Goal: Transaction & Acquisition: Download file/media

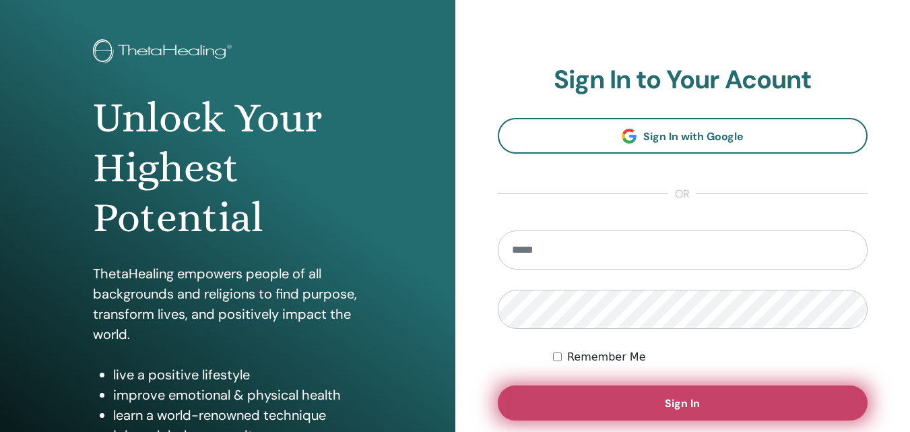
scroll to position [135, 0]
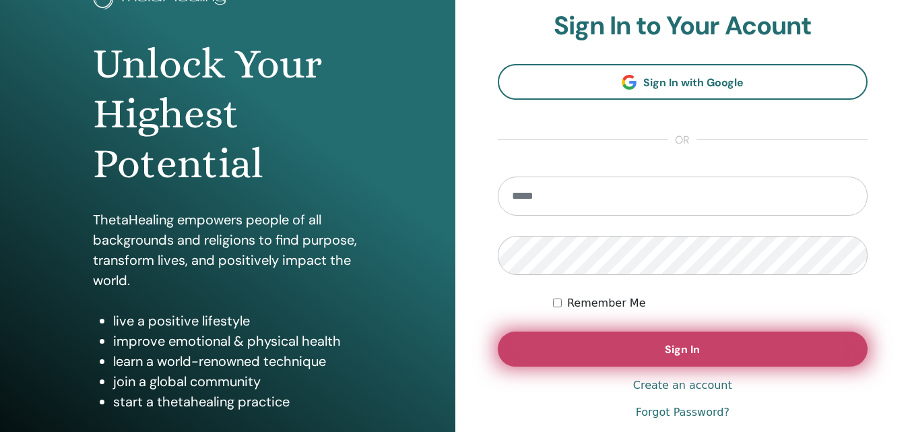
type input "**********"
click at [644, 332] on button "Sign In" at bounding box center [683, 349] width 371 height 35
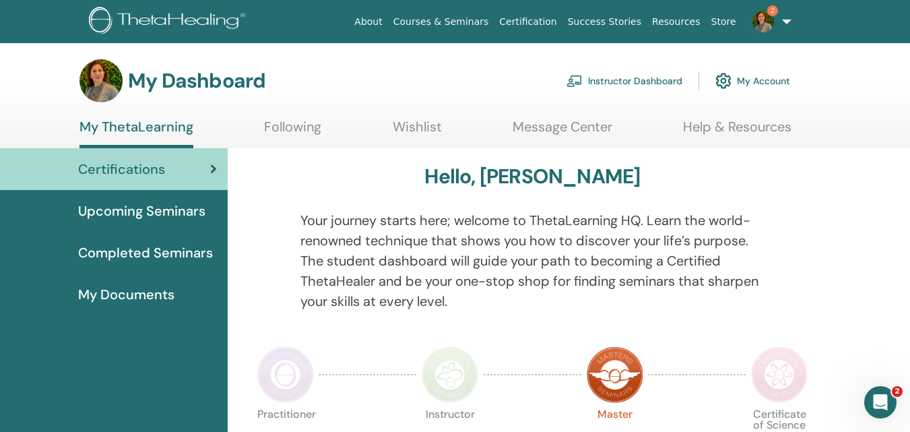
click at [170, 169] on div "Certifications" at bounding box center [114, 169] width 206 height 20
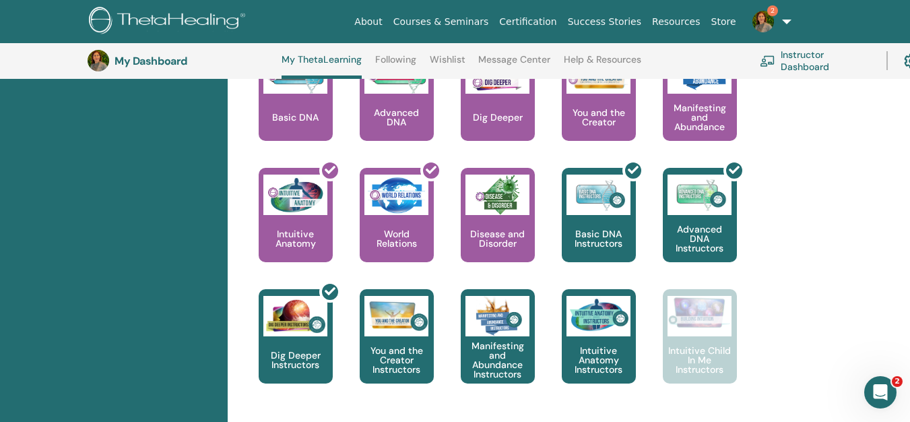
scroll to position [642, 0]
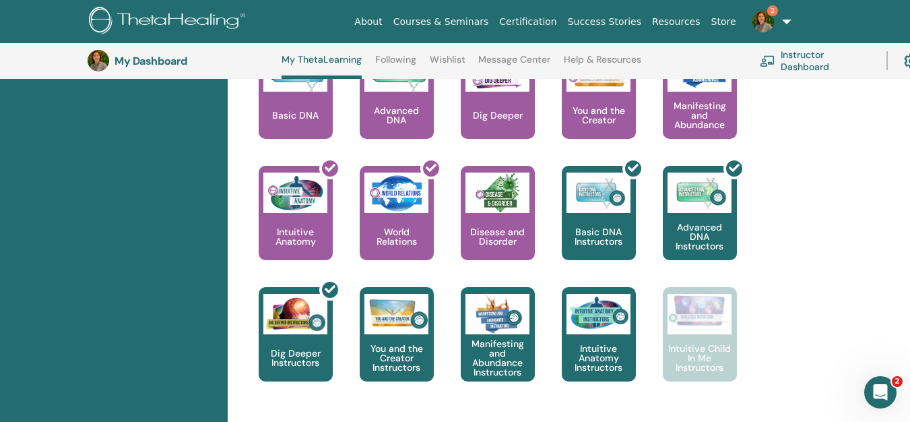
click at [768, 22] on img at bounding box center [764, 22] width 22 height 22
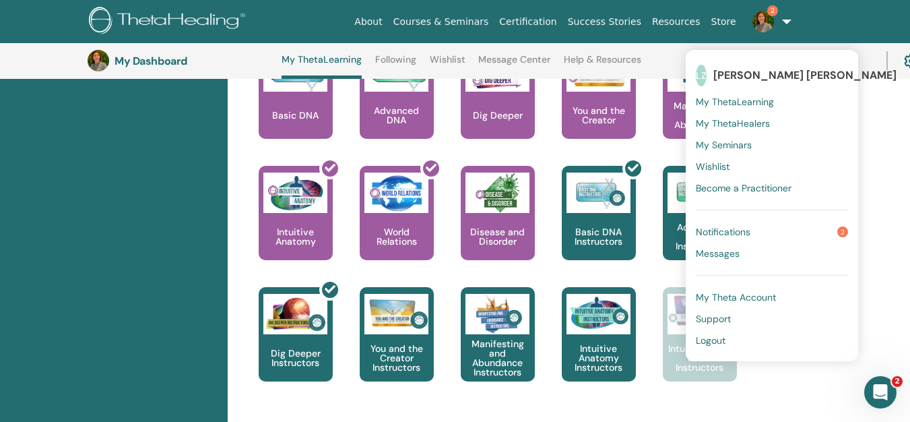
click at [740, 230] on span "Notifications" at bounding box center [723, 232] width 55 height 12
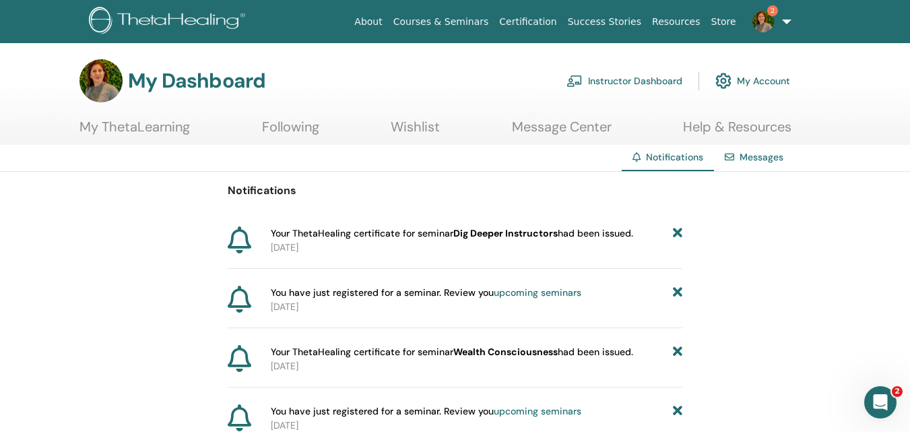
click at [778, 22] on span "2" at bounding box center [763, 20] width 32 height 11
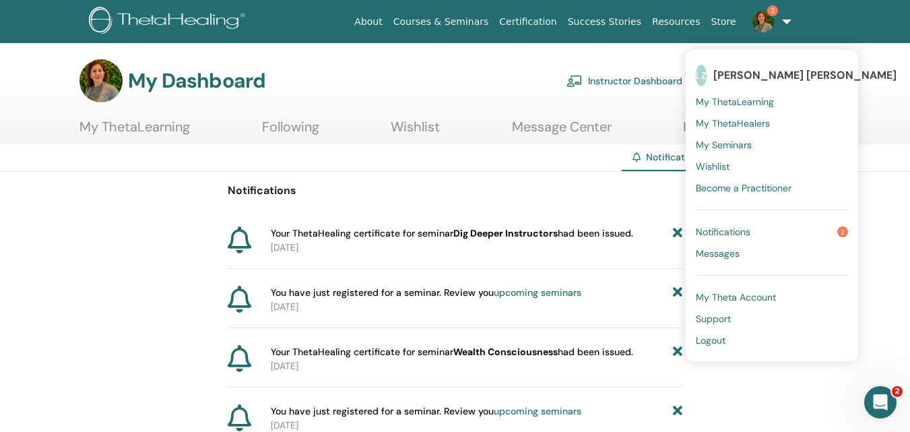
click at [721, 230] on span "Notifications" at bounding box center [723, 232] width 55 height 12
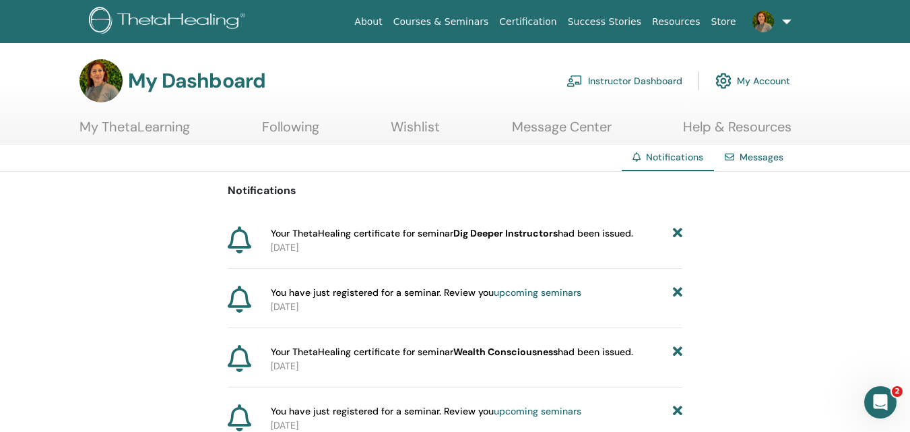
click at [631, 80] on link "Instructor Dashboard" at bounding box center [625, 81] width 116 height 30
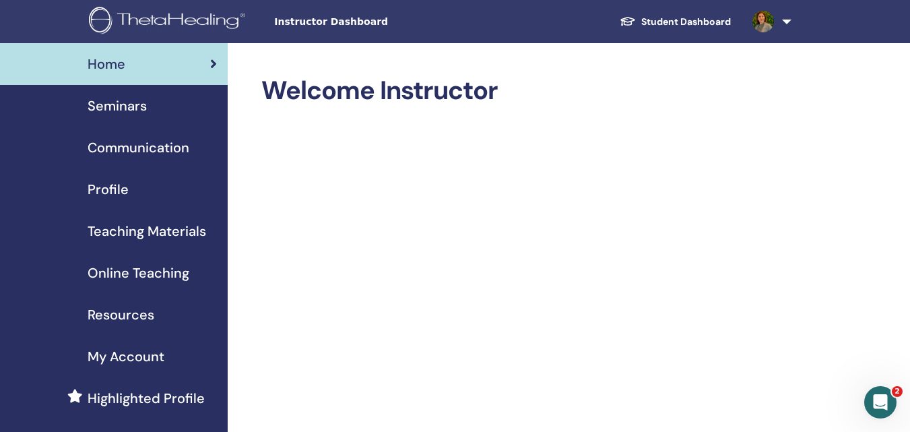
click at [684, 20] on link "Student Dashboard" at bounding box center [675, 21] width 133 height 25
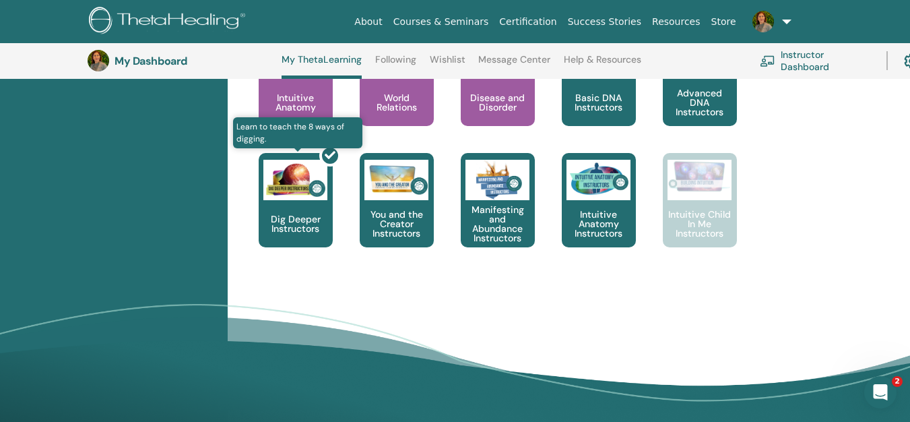
scroll to position [777, 0]
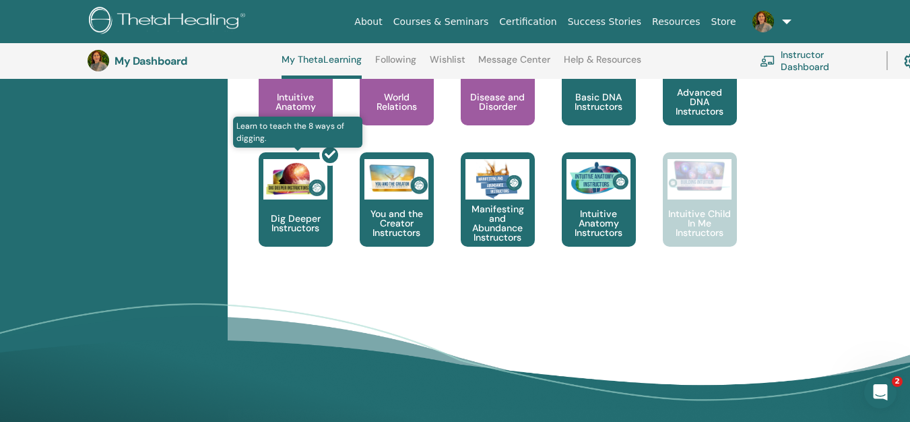
click at [290, 201] on div at bounding box center [304, 204] width 74 height 121
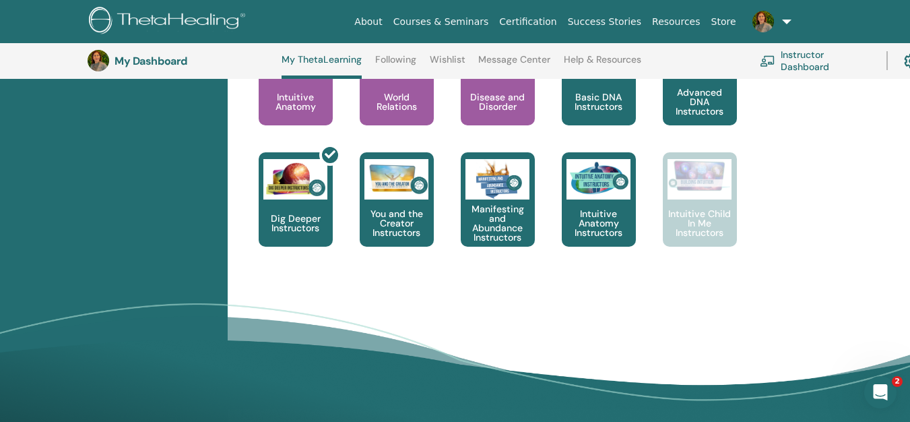
click at [887, 384] on div "Abrir Intercom Messenger" at bounding box center [879, 390] width 44 height 44
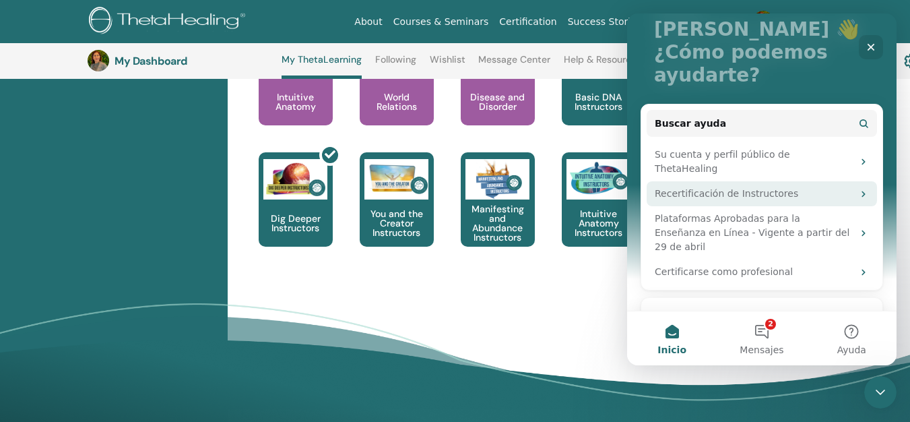
scroll to position [121, 0]
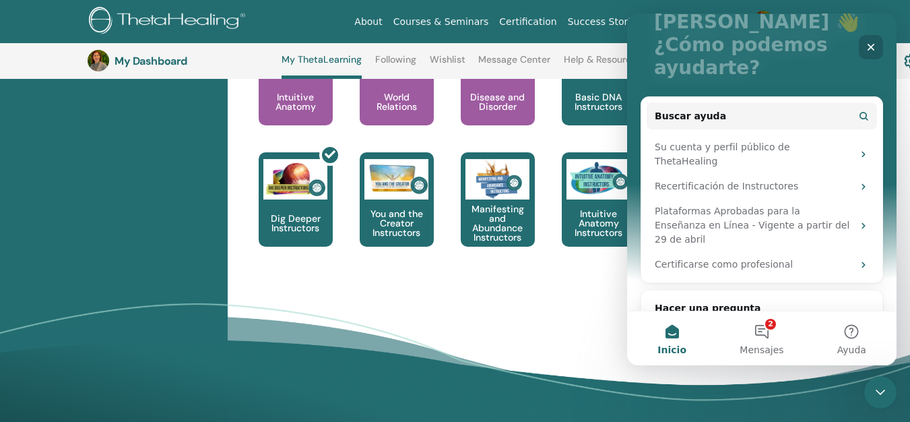
click at [875, 43] on icon "Cerrar" at bounding box center [871, 47] width 11 height 11
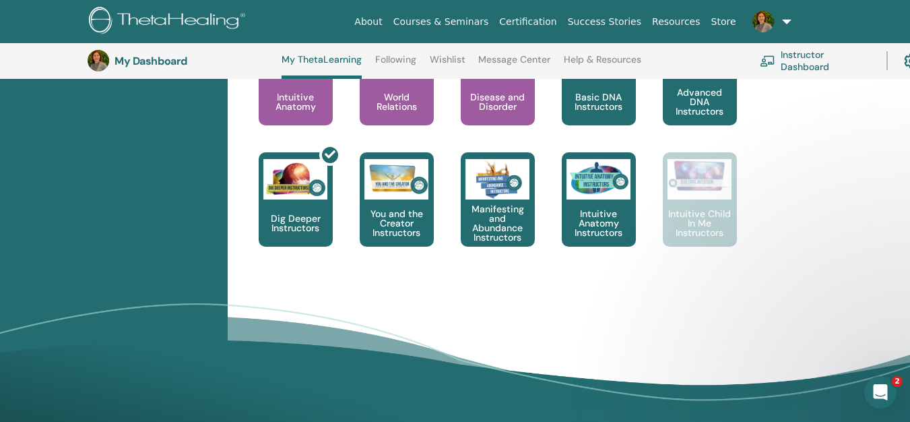
scroll to position [0, 0]
click at [488, 22] on link "Courses & Seminars" at bounding box center [441, 21] width 106 height 25
click at [561, 23] on link "Certification" at bounding box center [528, 21] width 68 height 25
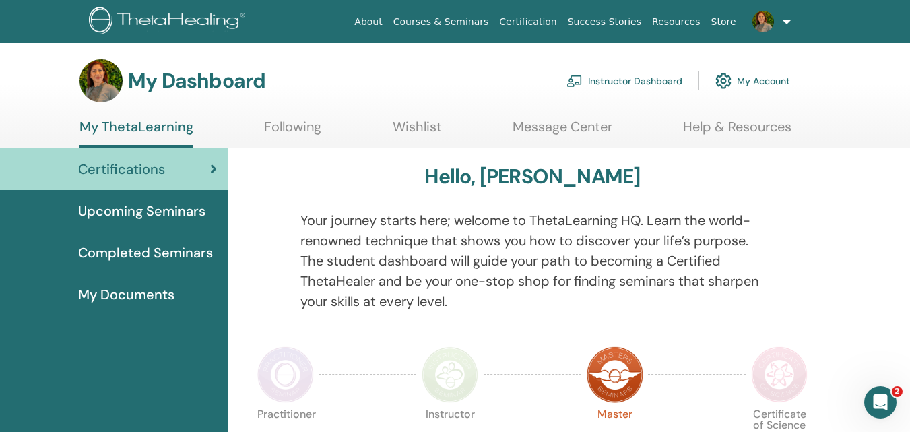
click at [168, 177] on div "Certifications" at bounding box center [114, 169] width 206 height 20
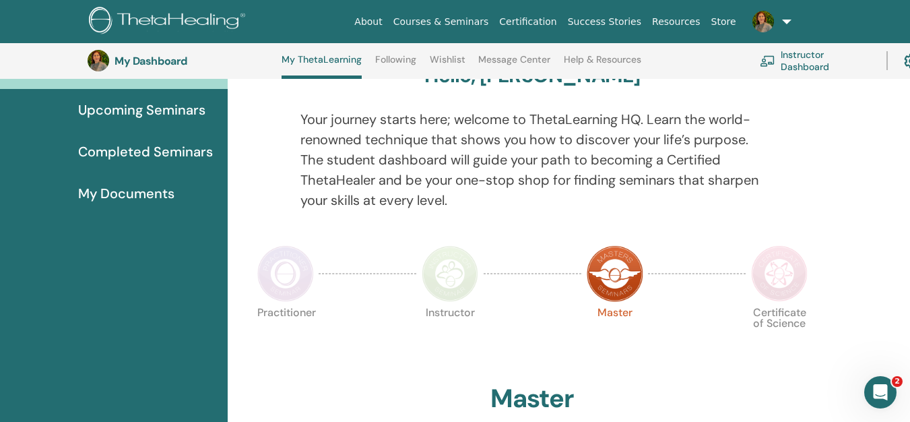
scroll to position [170, 0]
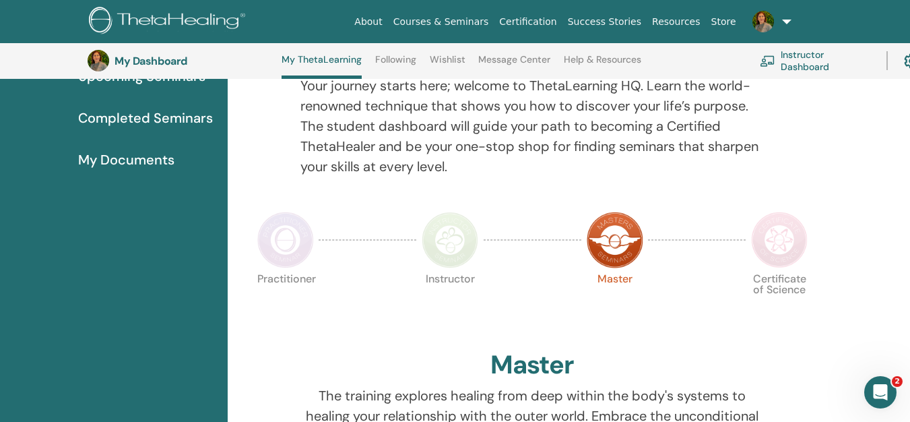
click at [183, 115] on span "Completed Seminars" at bounding box center [145, 118] width 135 height 20
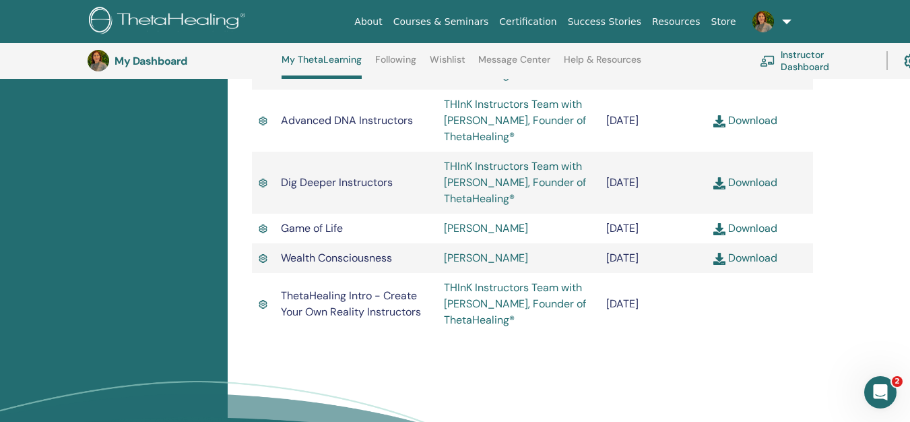
scroll to position [979, 0]
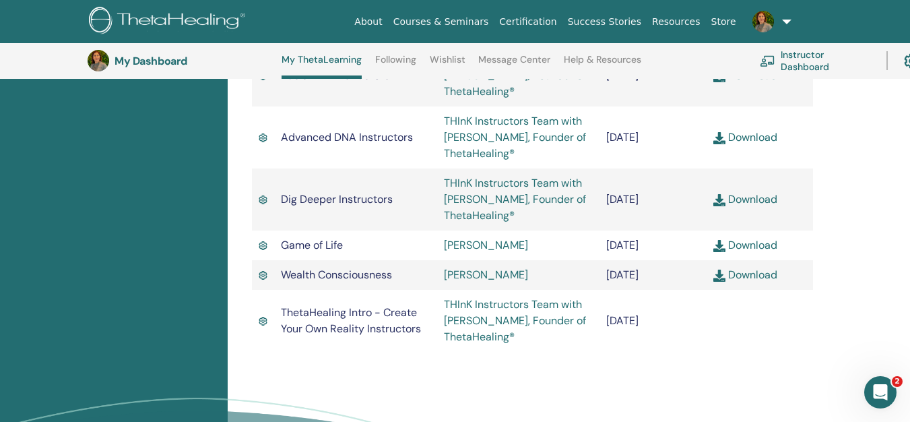
click at [755, 202] on link "Download" at bounding box center [746, 199] width 64 height 14
